Goal: Task Accomplishment & Management: Complete application form

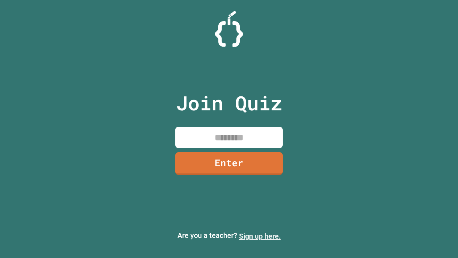
click at [260, 236] on link "Sign up here." at bounding box center [260, 235] width 42 height 9
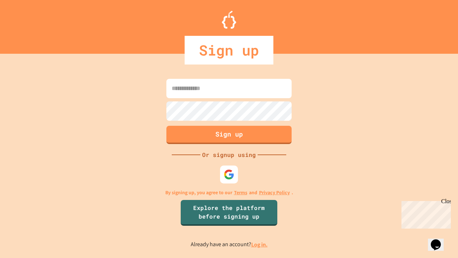
click at [260, 244] on link "Log in." at bounding box center [259, 244] width 16 height 8
